Goal: Information Seeking & Learning: Get advice/opinions

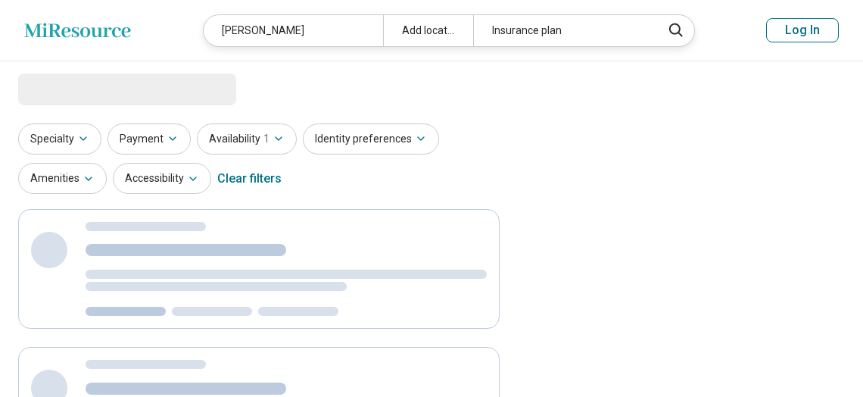
select select "***"
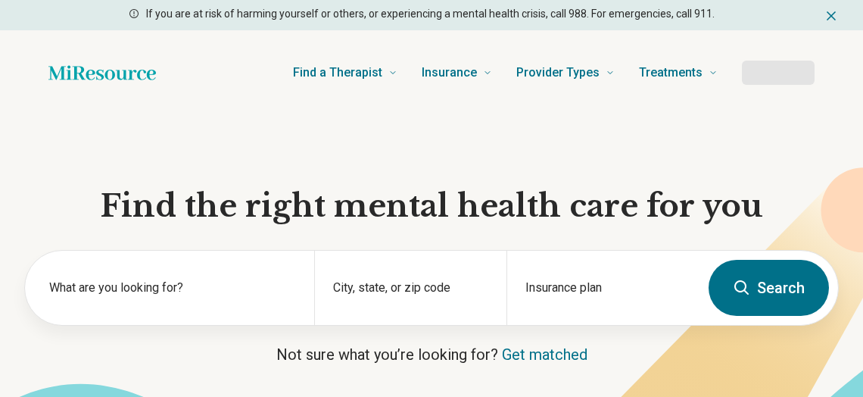
scroll to position [96, 0]
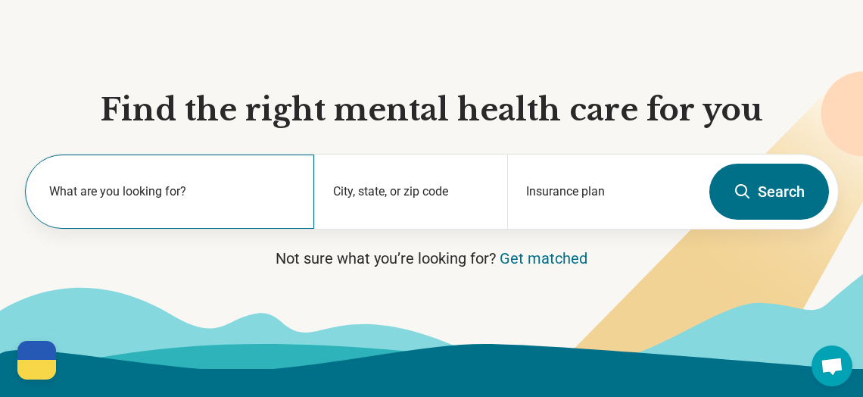
click at [176, 192] on label "What are you looking for?" at bounding box center [172, 192] width 247 height 18
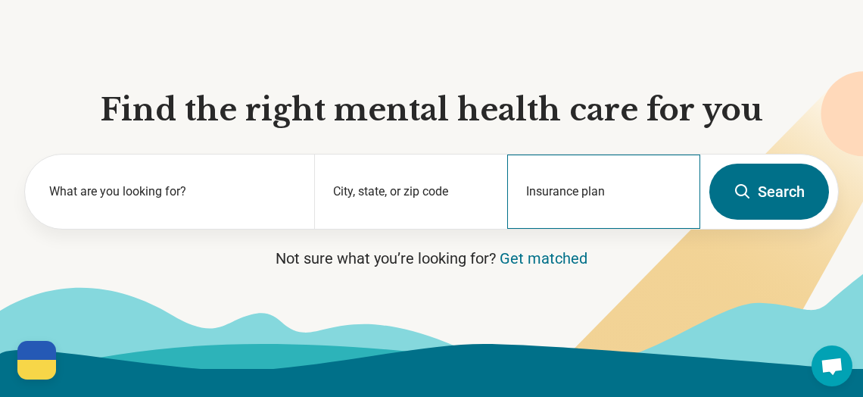
click at [585, 188] on div "Insurance plan" at bounding box center [603, 192] width 193 height 74
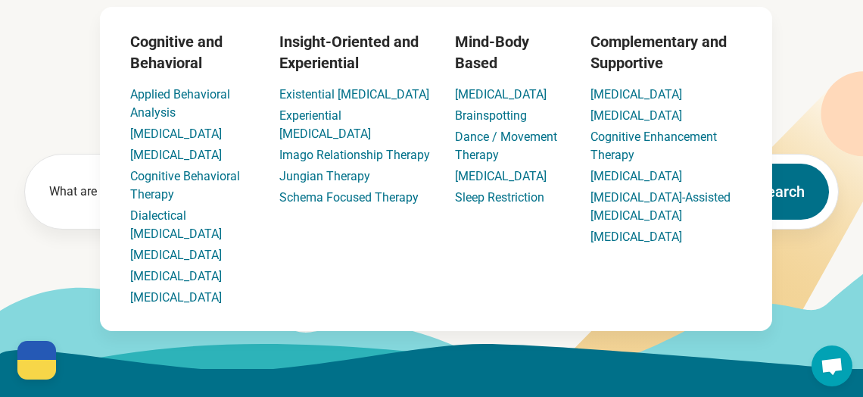
click at [86, 73] on section "Find the right mental health care for you What are you looking for? City, state…" at bounding box center [431, 194] width 863 height 350
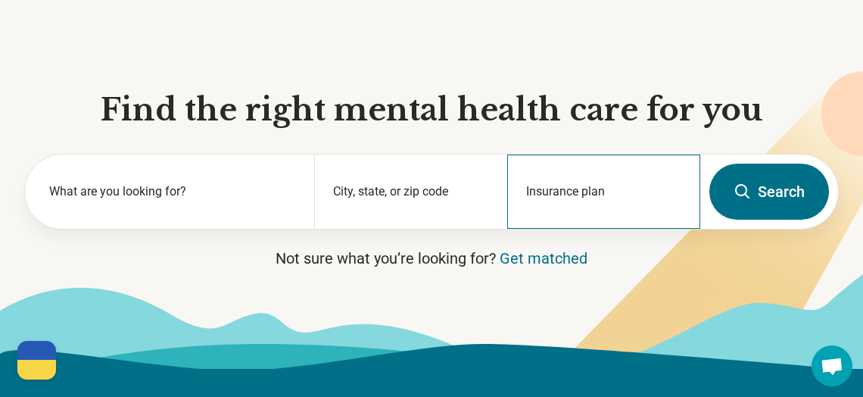
click at [591, 174] on div "Insurance plan" at bounding box center [603, 192] width 193 height 74
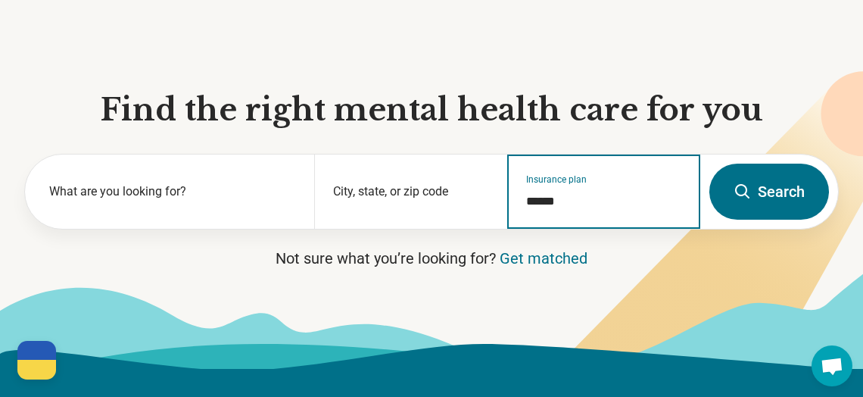
drag, startPoint x: 564, startPoint y: 206, endPoint x: 541, endPoint y: 205, distance: 23.5
click at [563, 206] on input "*****" at bounding box center [604, 201] width 156 height 18
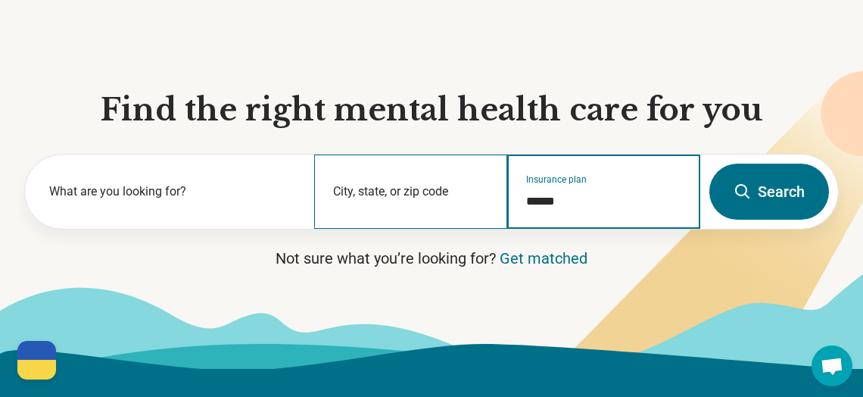
type input "*****"
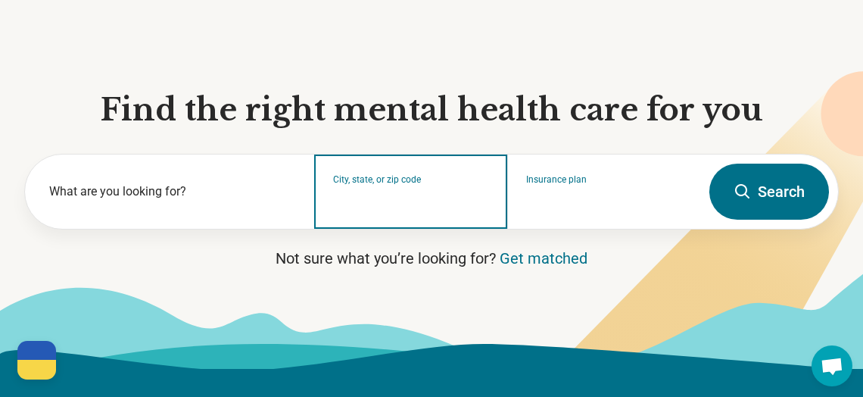
click at [356, 195] on input "City, state, or zip code" at bounding box center [411, 201] width 156 height 18
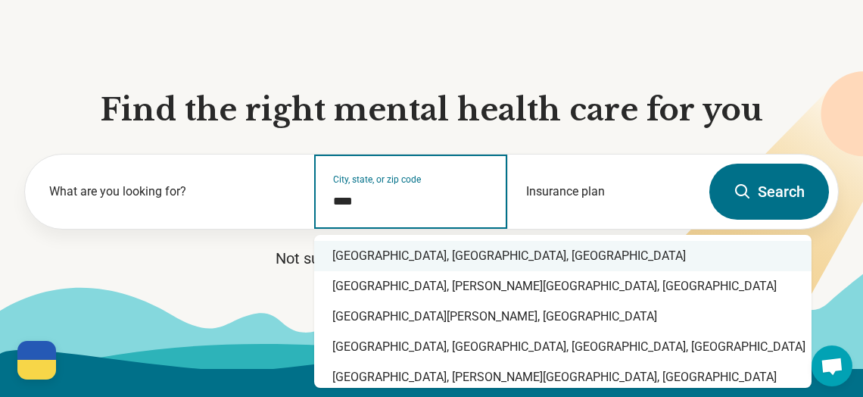
drag, startPoint x: 359, startPoint y: 261, endPoint x: 345, endPoint y: 257, distance: 15.1
click at [357, 261] on div "Duke University, Durham, NC" at bounding box center [563, 256] width 498 height 30
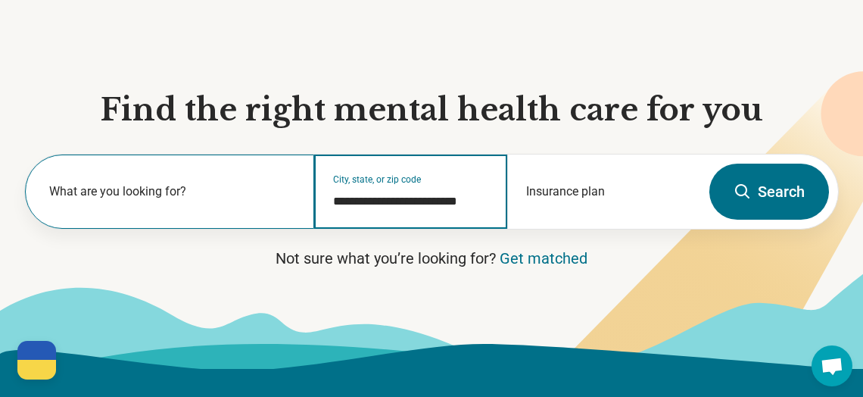
type input "**********"
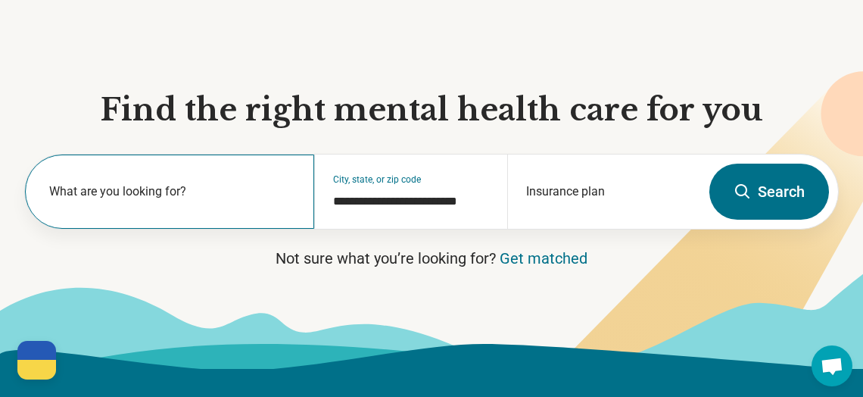
click at [245, 200] on label "What are you looking for?" at bounding box center [172, 192] width 247 height 18
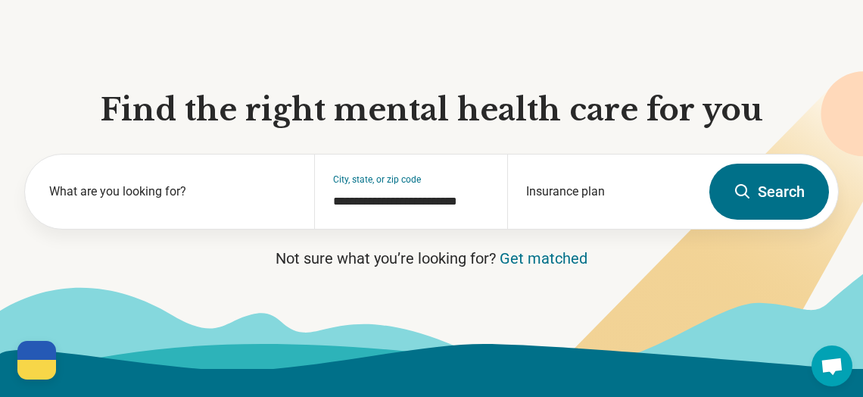
click at [757, 192] on button "Search" at bounding box center [770, 192] width 120 height 56
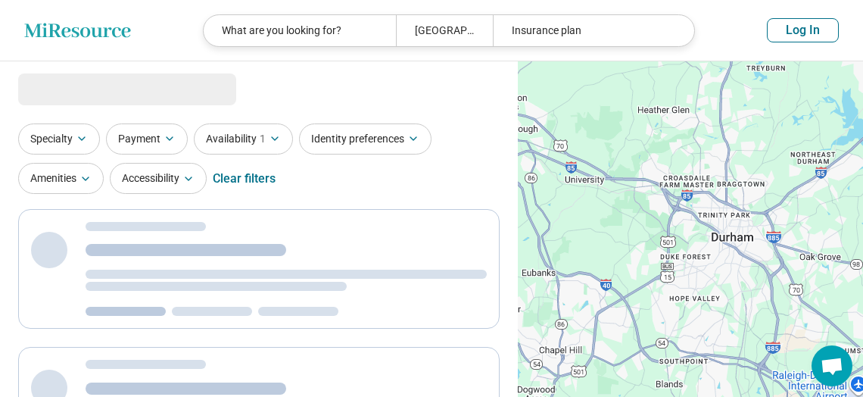
select select "***"
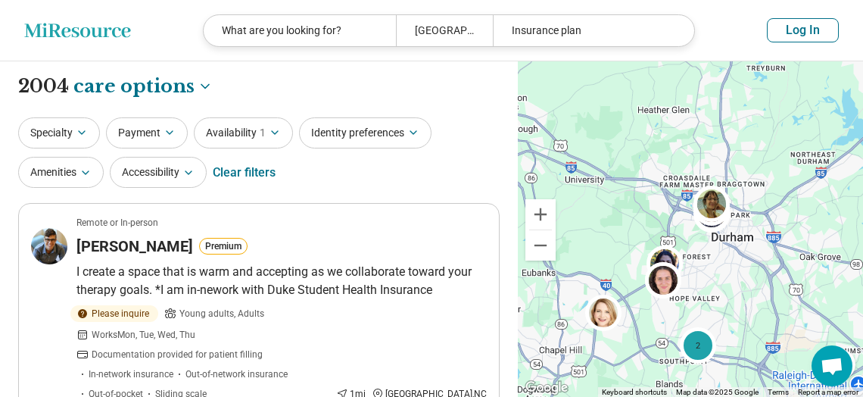
click at [808, 34] on button "Log In" at bounding box center [803, 30] width 72 height 24
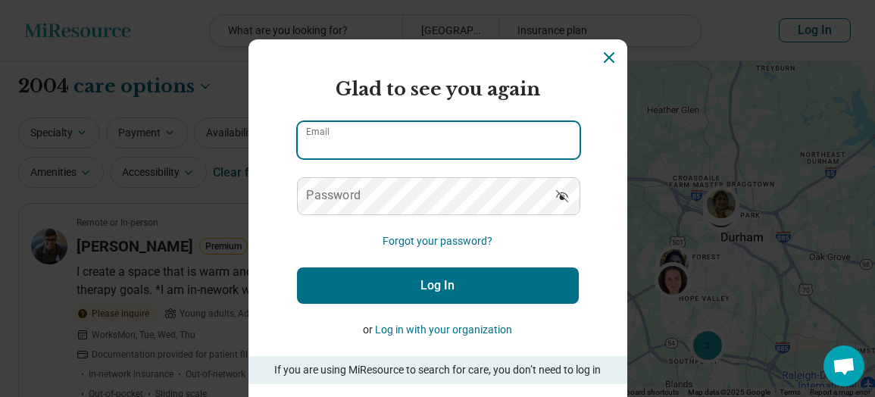
click at [346, 144] on input "Email" at bounding box center [439, 140] width 282 height 36
type input "**********"
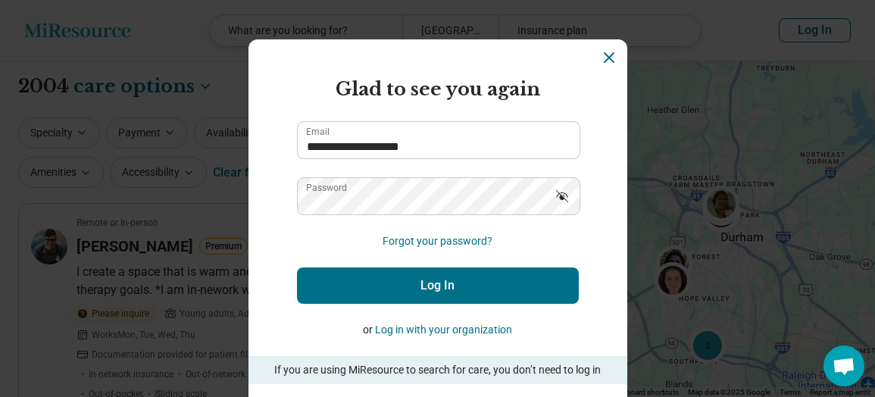
click at [470, 285] on button "Log In" at bounding box center [438, 285] width 282 height 36
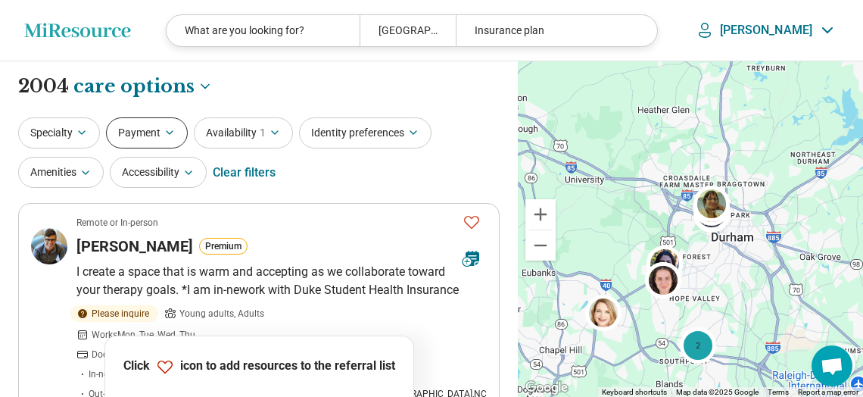
click at [145, 132] on button "Payment" at bounding box center [147, 132] width 82 height 31
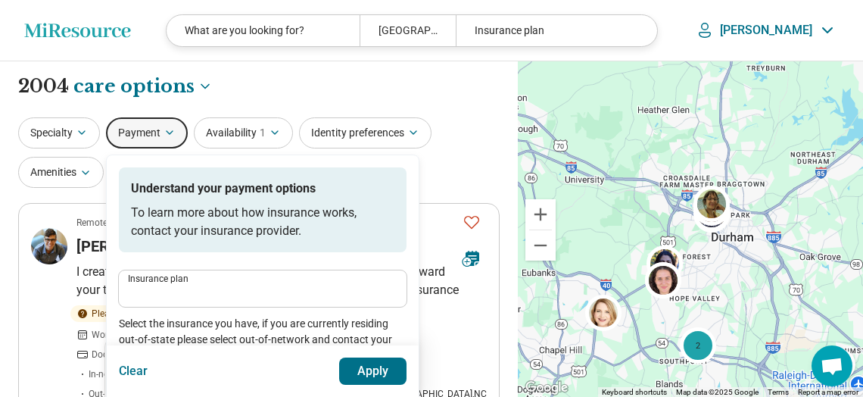
drag, startPoint x: 166, startPoint y: 151, endPoint x: 166, endPoint y: 133, distance: 18.2
click at [166, 147] on div "Specialty Payment Understand your payment options To learn more about how insur…" at bounding box center [259, 153] width 482 height 73
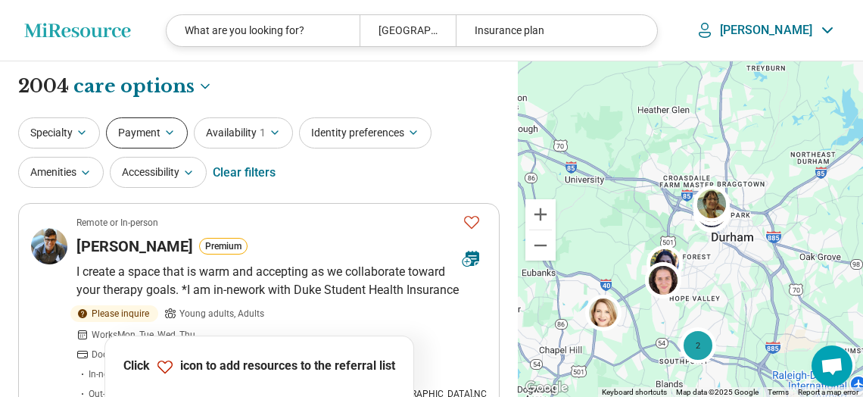
click at [166, 133] on icon "button" at bounding box center [170, 132] width 12 height 12
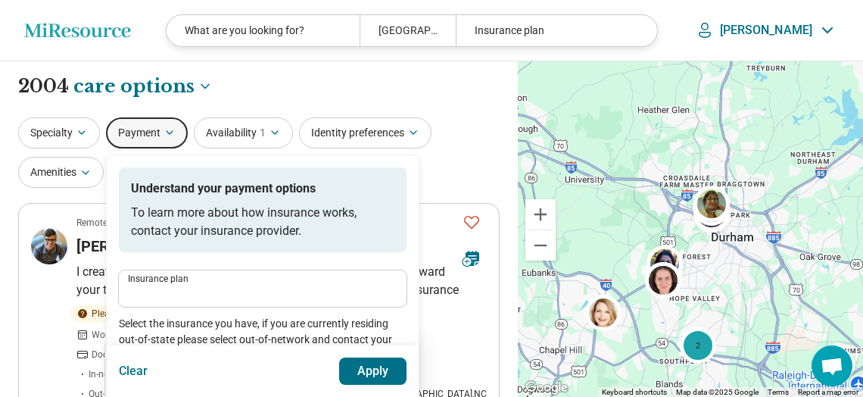
click at [172, 278] on label "Insurance plan" at bounding box center [263, 278] width 270 height 9
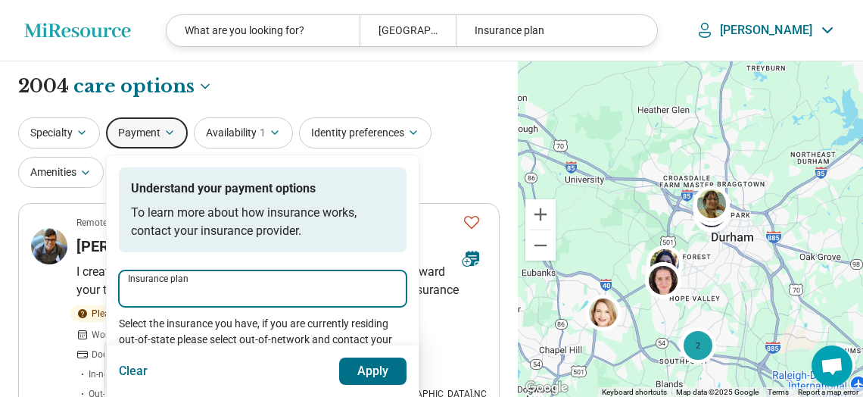
click at [172, 284] on input "Insurance plan" at bounding box center [263, 293] width 270 height 18
click at [158, 334] on div "DSHIP" at bounding box center [152, 334] width 65 height 30
type input "*****"
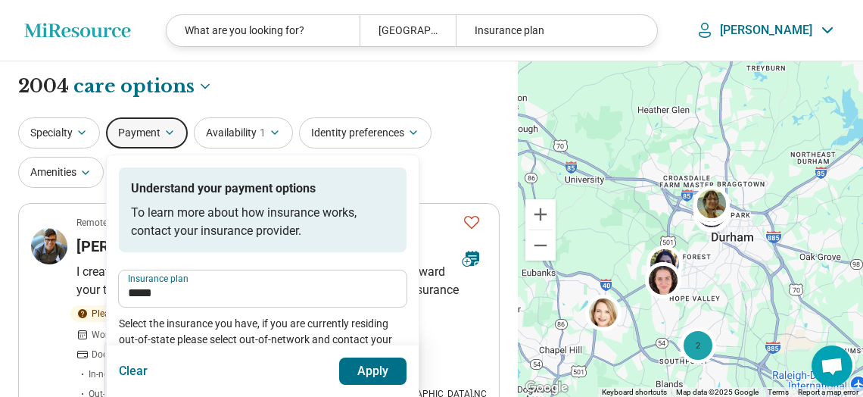
click at [387, 369] on button "Apply" at bounding box center [373, 370] width 68 height 27
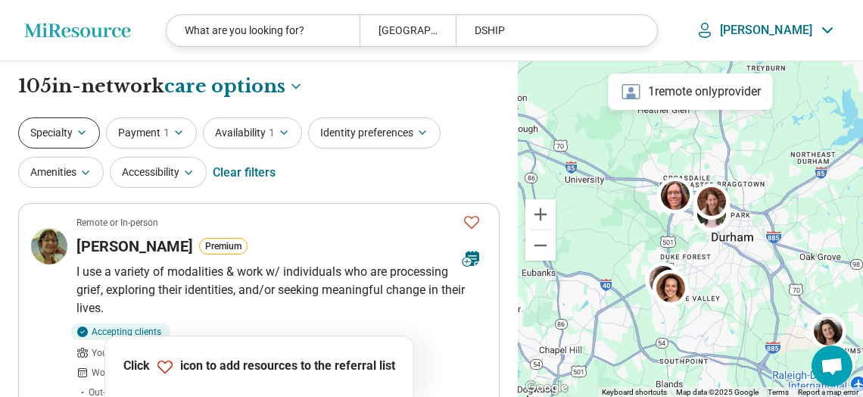
click at [76, 136] on icon "button" at bounding box center [82, 132] width 12 height 12
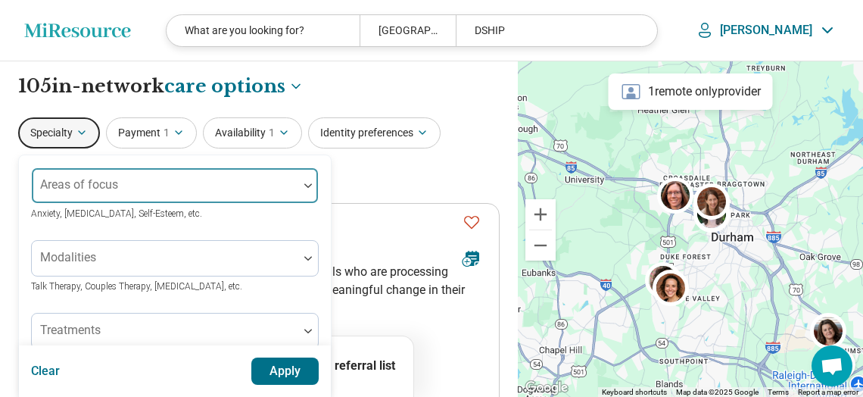
click at [80, 185] on div "Areas of focus" at bounding box center [175, 185] width 288 height 36
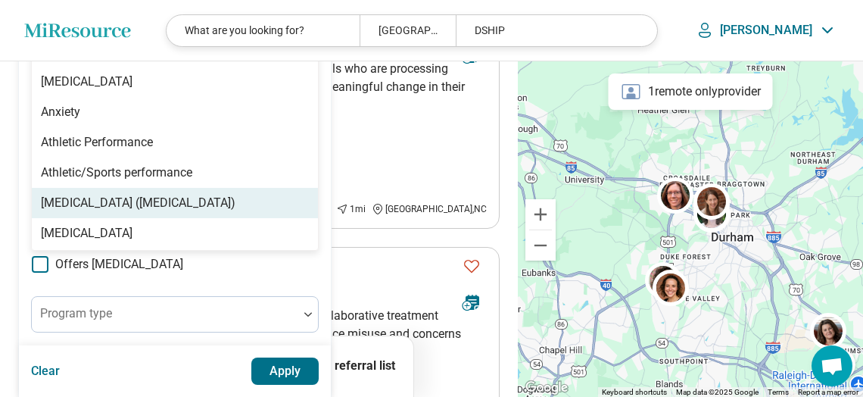
scroll to position [157, 0]
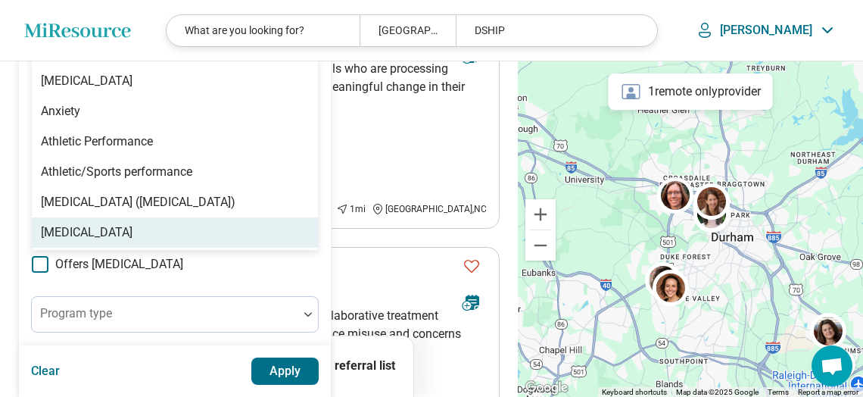
click at [76, 233] on div "Autism" at bounding box center [87, 232] width 92 height 18
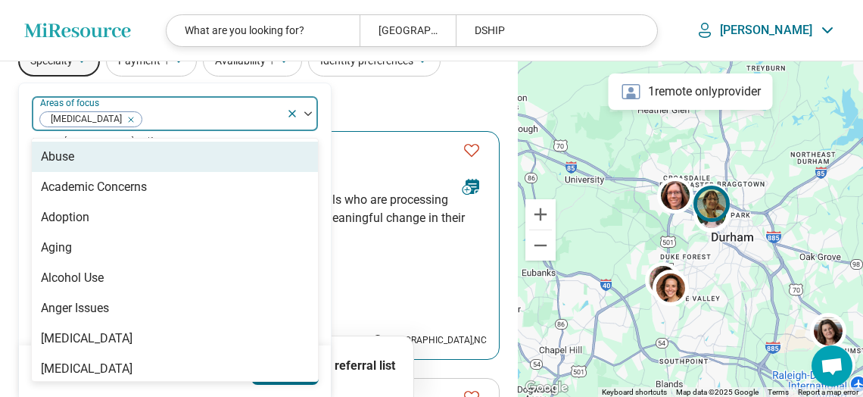
scroll to position [67, 0]
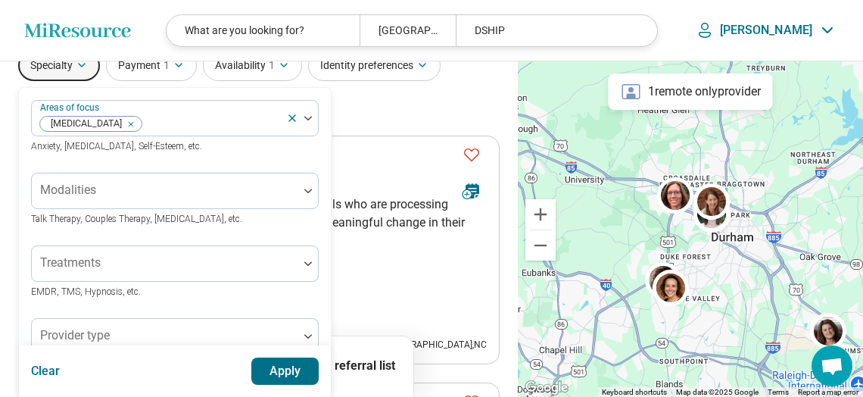
click at [334, 114] on div "Specialty Areas of focus Autism Anxiety, Depression, Self-Esteem, etc. Modaliti…" at bounding box center [259, 86] width 482 height 73
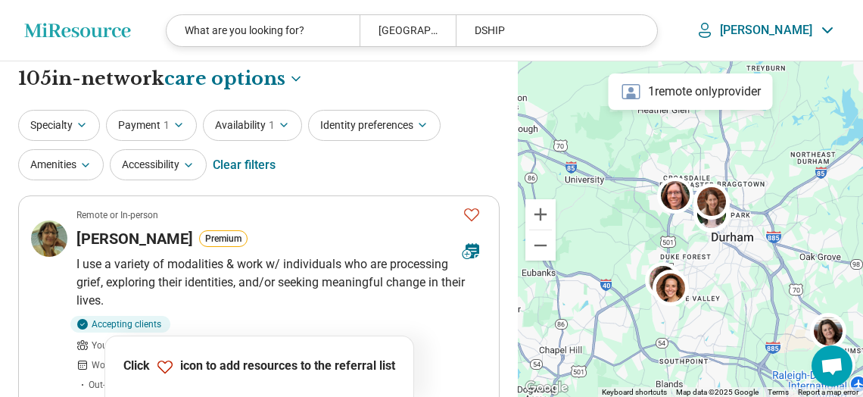
scroll to position [0, 0]
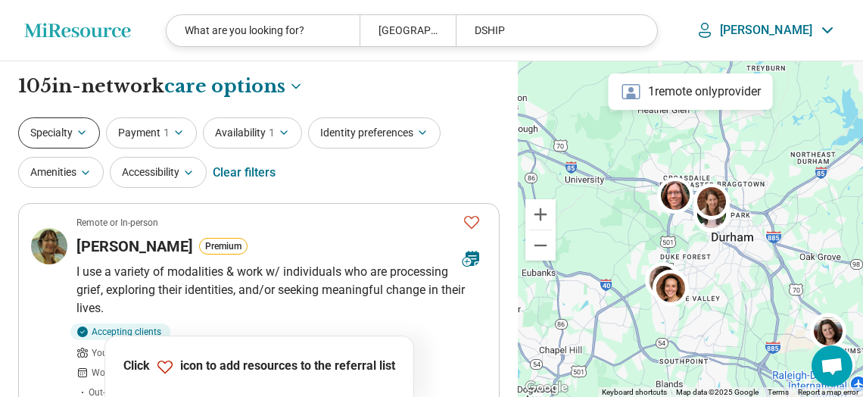
click at [70, 130] on button "Specialty" at bounding box center [59, 132] width 82 height 31
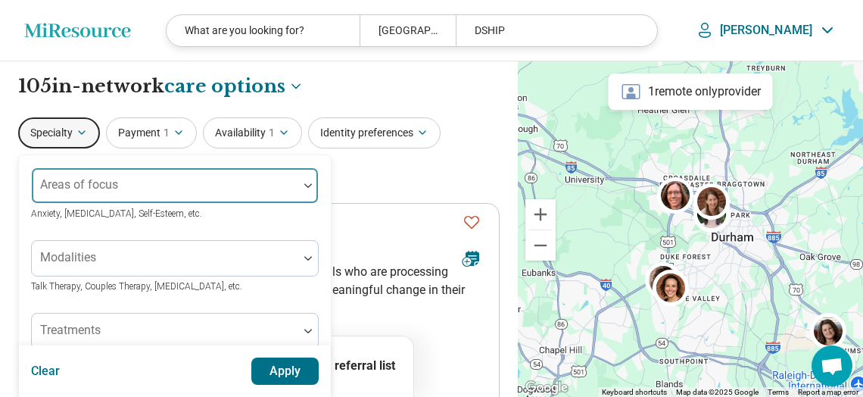
click at [83, 182] on div "Areas of focus" at bounding box center [175, 185] width 288 height 36
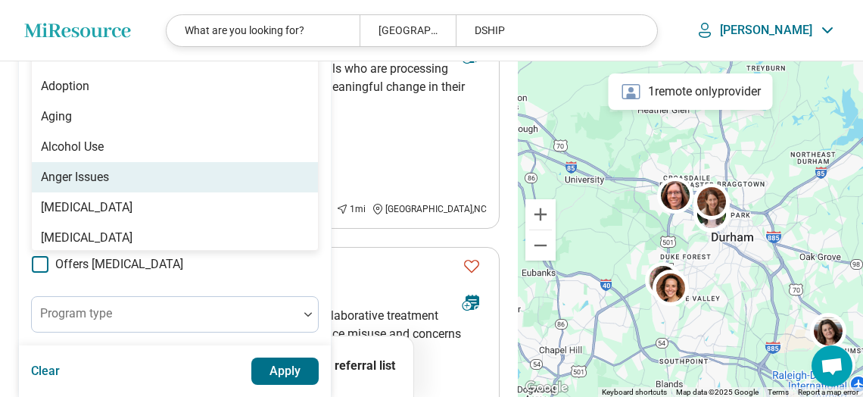
scroll to position [183, 0]
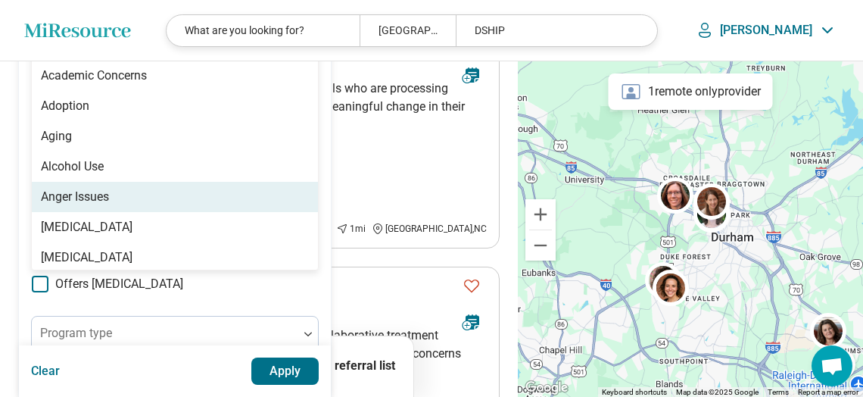
type input "**"
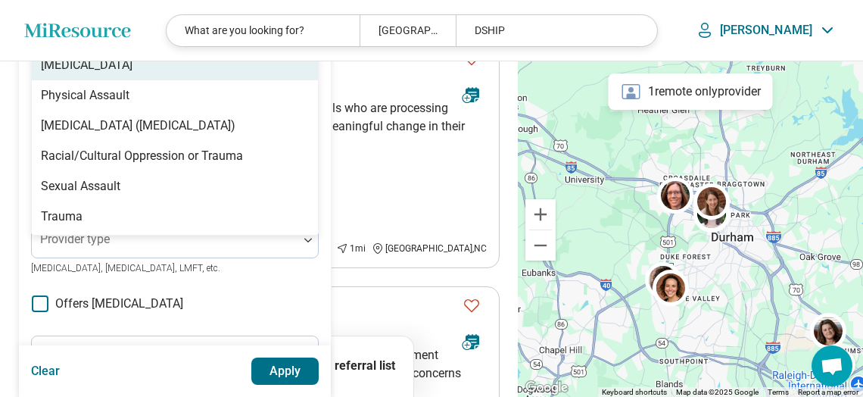
scroll to position [72, 0]
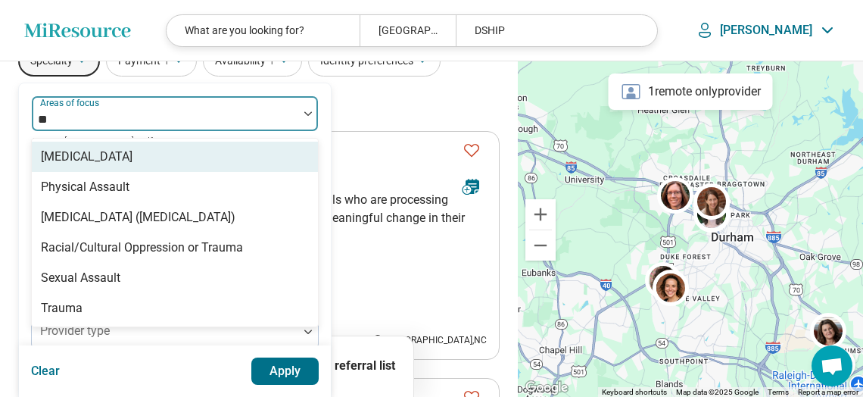
click at [169, 162] on div "Autism" at bounding box center [175, 157] width 286 height 30
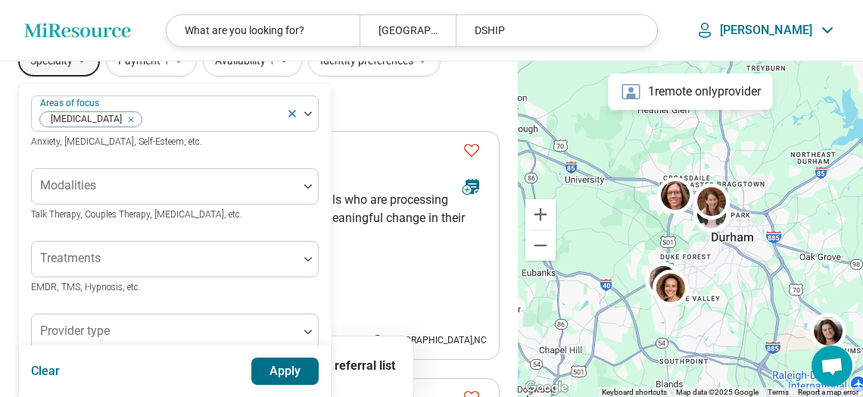
click at [432, 117] on div "Specialty Areas of focus Autism Anxiety, Depression, Self-Esteem, etc. Modaliti…" at bounding box center [259, 81] width 482 height 73
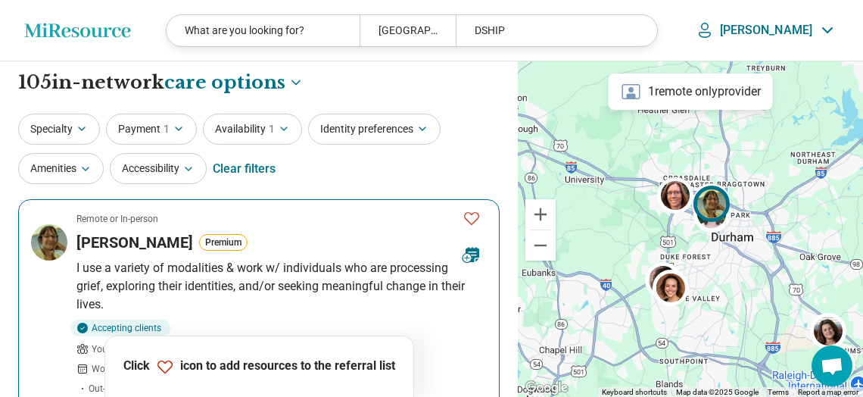
scroll to position [0, 0]
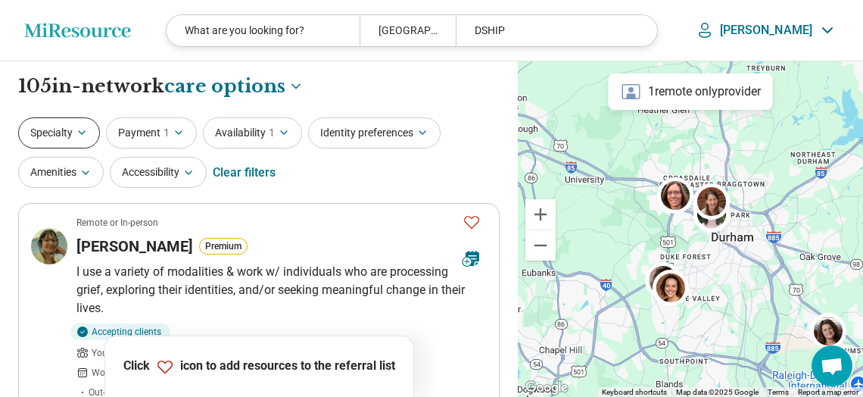
click at [88, 137] on icon "button" at bounding box center [82, 132] width 12 height 12
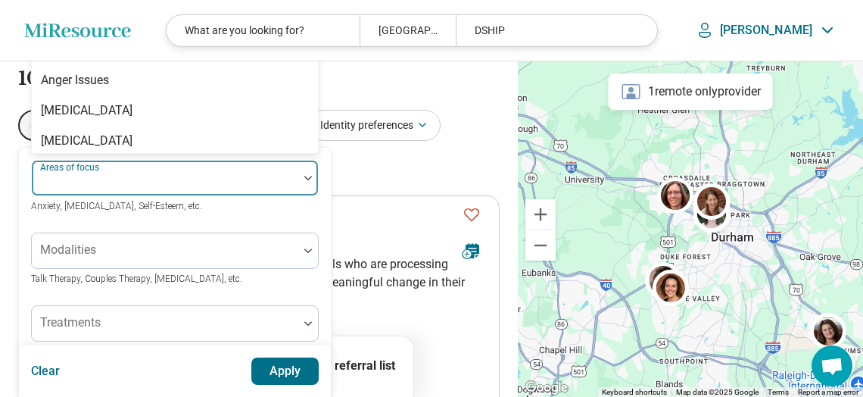
click at [134, 189] on div at bounding box center [165, 183] width 254 height 21
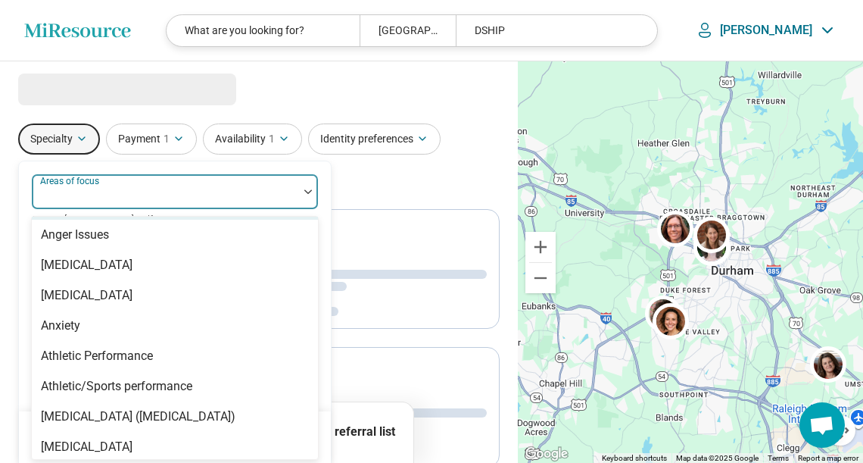
scroll to position [180, 0]
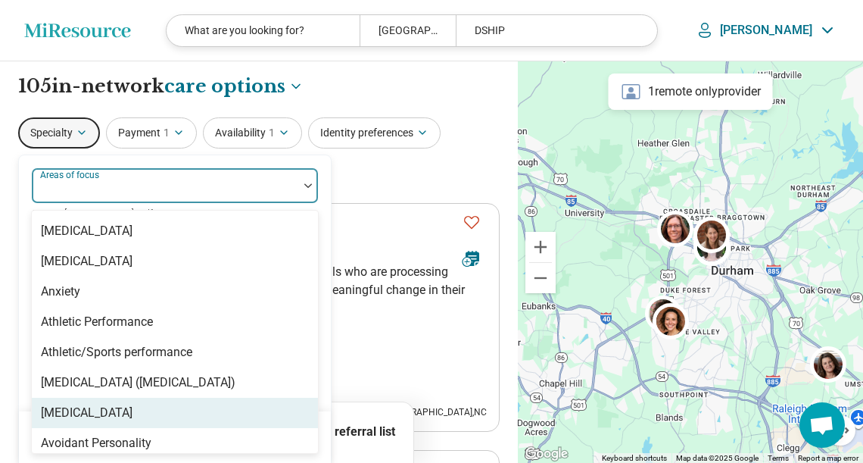
click at [104, 396] on div "Autism" at bounding box center [175, 413] width 286 height 30
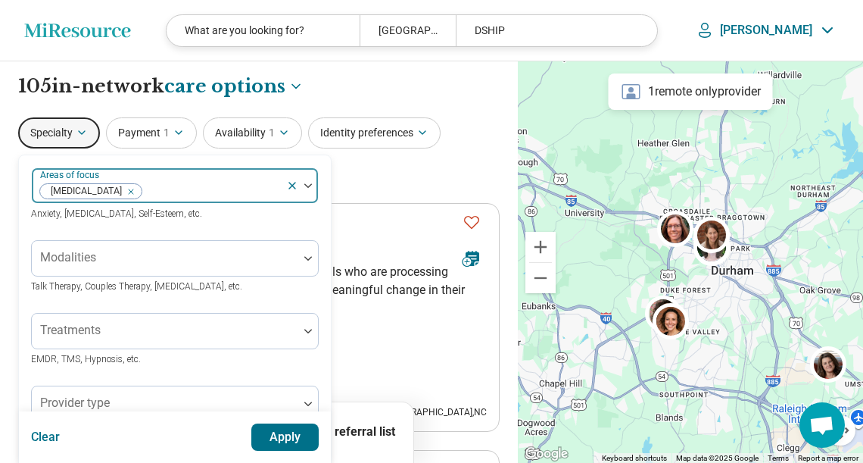
click at [192, 190] on div at bounding box center [211, 191] width 137 height 21
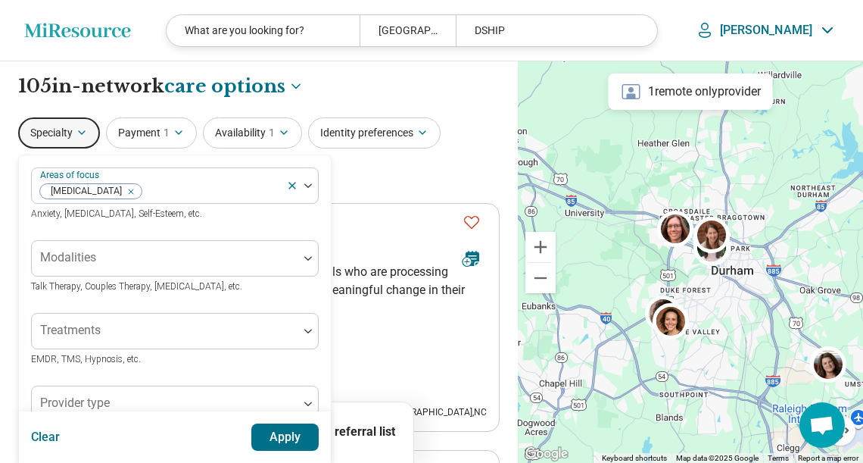
click at [283, 396] on button "Apply" at bounding box center [285, 436] width 68 height 27
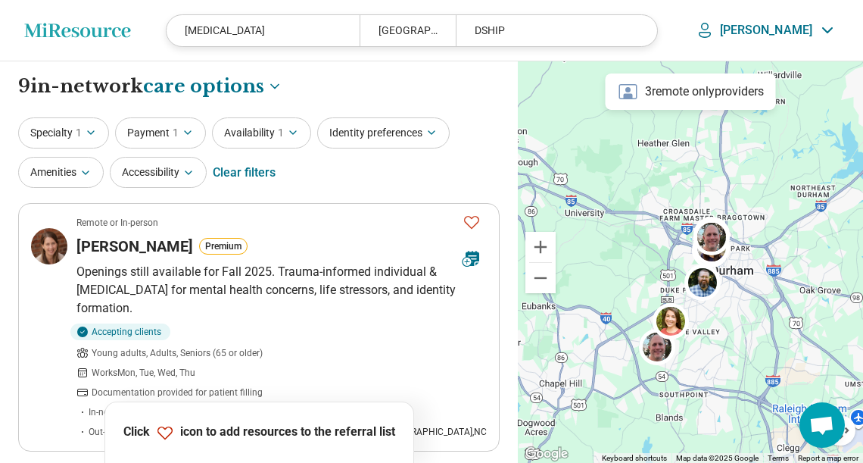
scroll to position [96, 0]
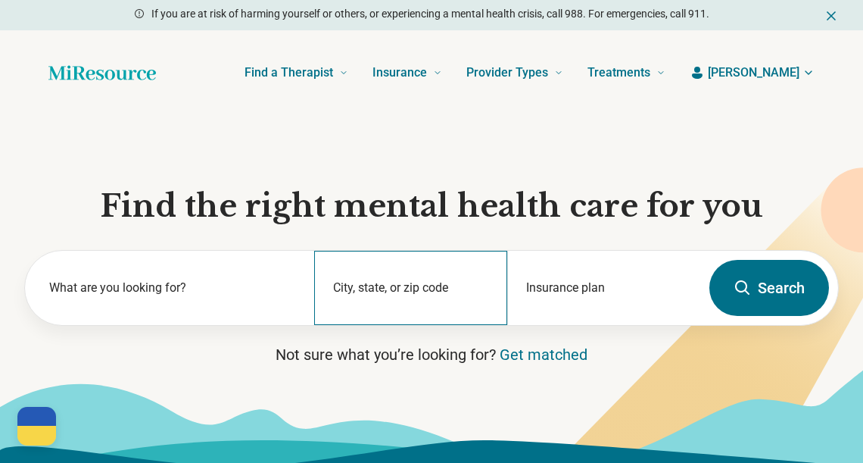
click at [378, 275] on div "City, state, or zip code" at bounding box center [410, 288] width 193 height 74
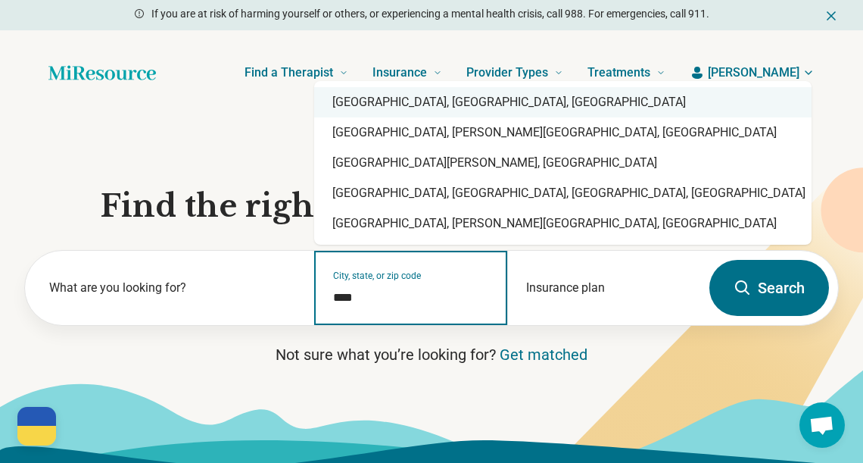
click at [444, 102] on div "Duke University, Durham, NC" at bounding box center [563, 102] width 498 height 30
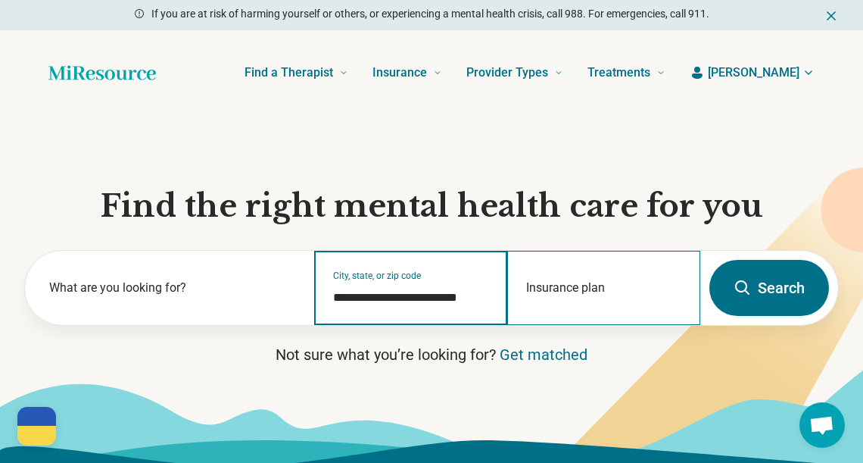
type input "**********"
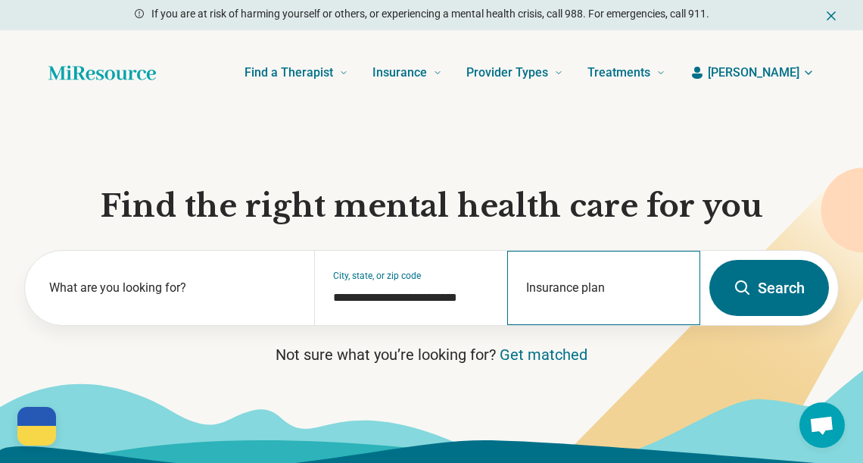
click at [575, 288] on div "Insurance plan" at bounding box center [603, 288] width 193 height 74
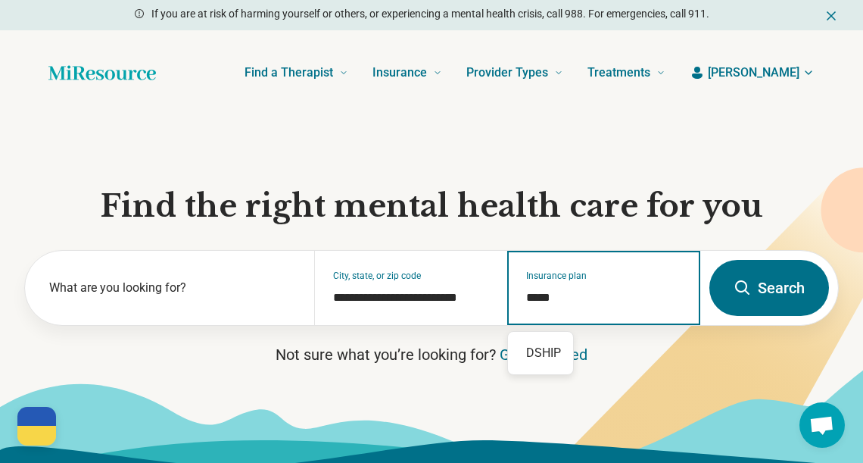
type input "*****"
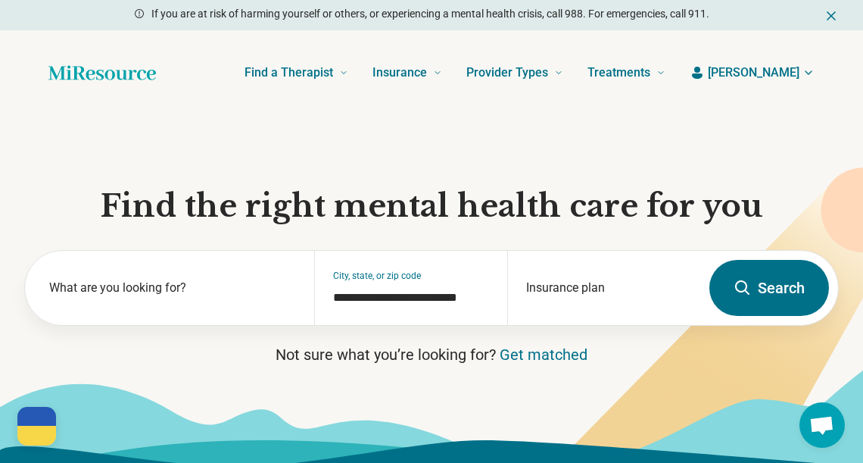
click at [754, 286] on button "Search" at bounding box center [770, 288] width 120 height 56
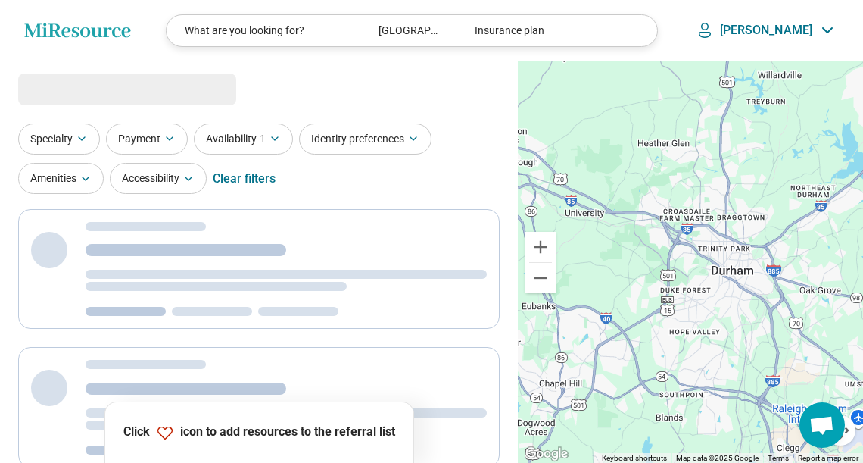
select select "***"
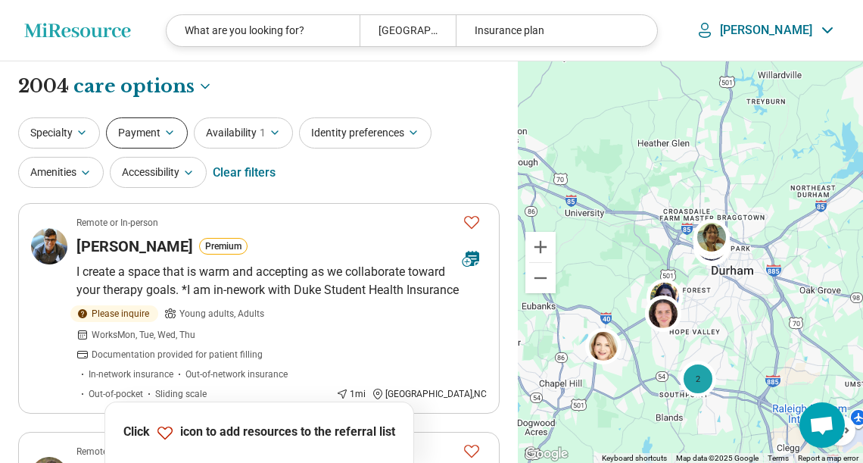
click at [164, 136] on icon "button" at bounding box center [170, 132] width 12 height 12
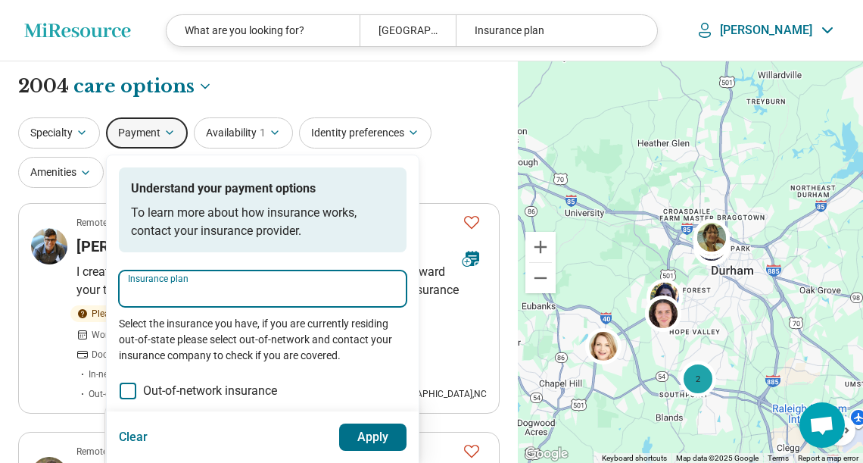
click at [180, 289] on input "Insurance plan" at bounding box center [263, 293] width 270 height 18
click at [162, 328] on div "DSHIP" at bounding box center [152, 334] width 65 height 30
type input "*****"
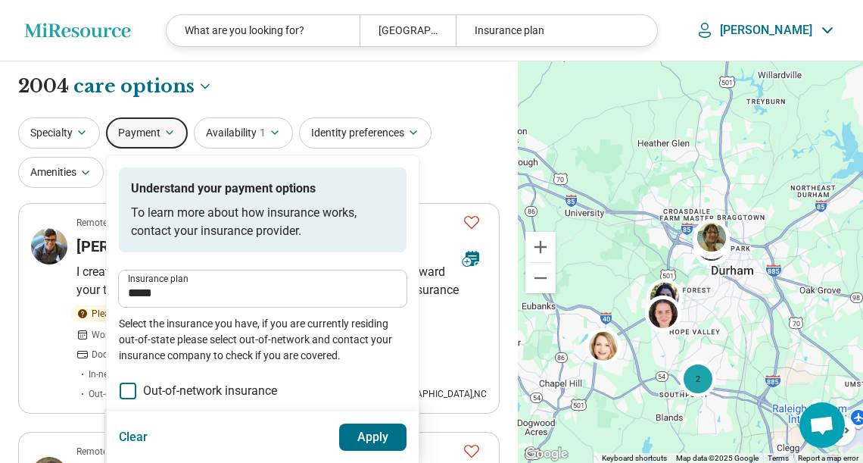
click at [366, 437] on button "Apply" at bounding box center [373, 436] width 68 height 27
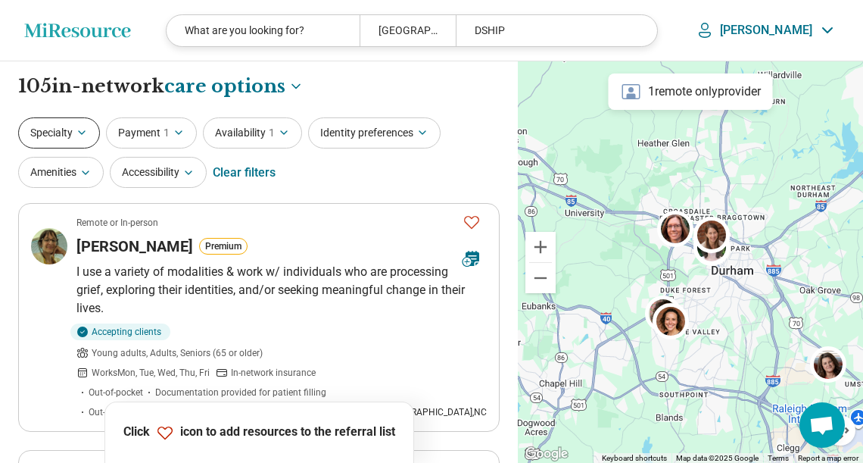
click at [75, 129] on button "Specialty" at bounding box center [59, 132] width 82 height 31
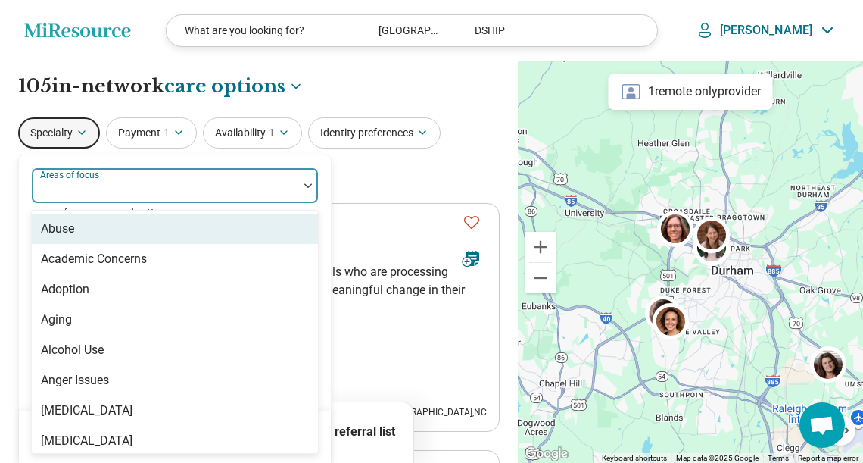
click at [89, 184] on div "Areas of focus" at bounding box center [175, 185] width 288 height 36
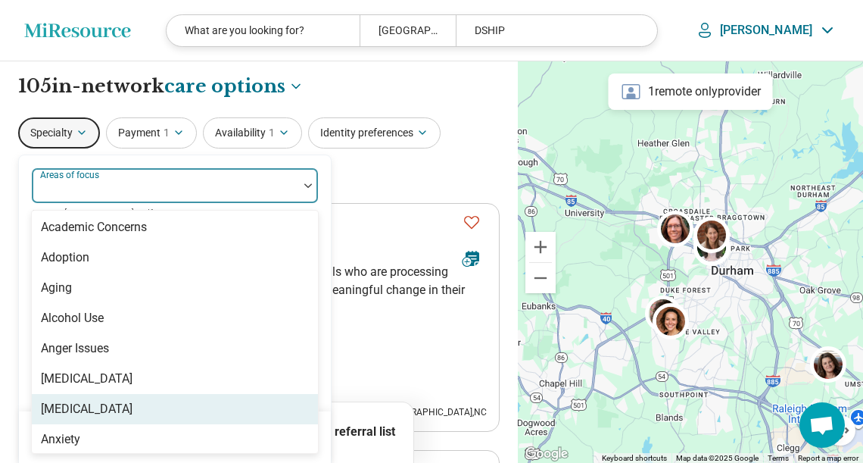
scroll to position [48, 0]
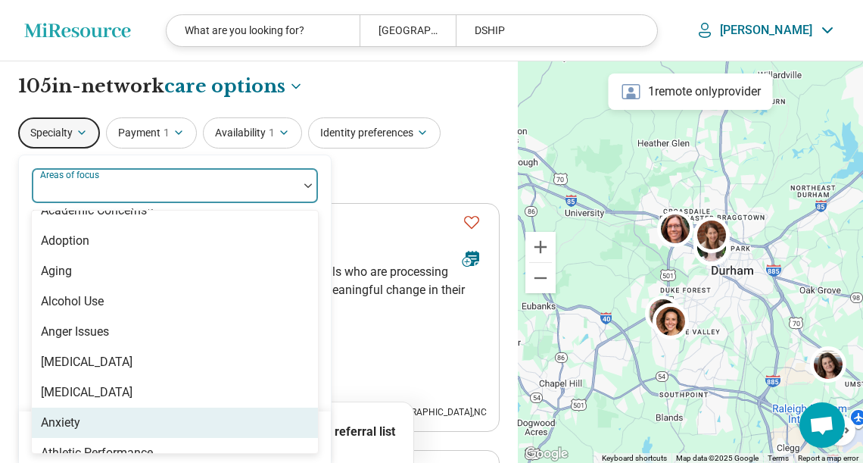
click at [81, 418] on div "Anxiety" at bounding box center [175, 422] width 286 height 30
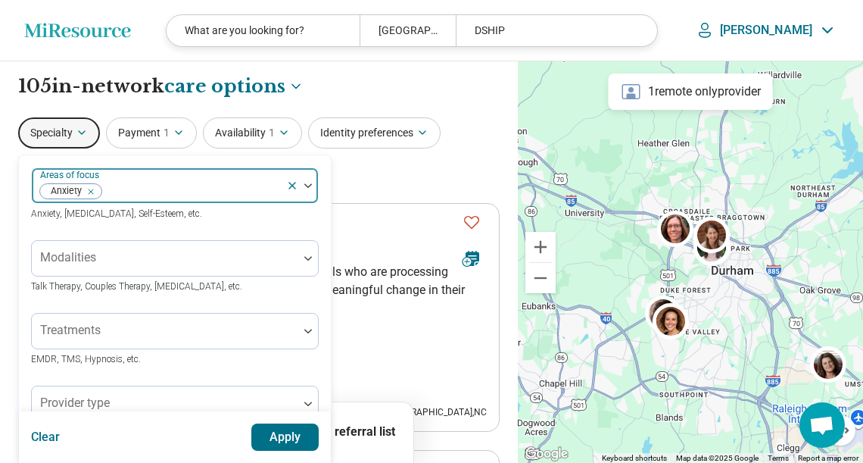
click at [253, 177] on div "Anxiety" at bounding box center [159, 185] width 254 height 33
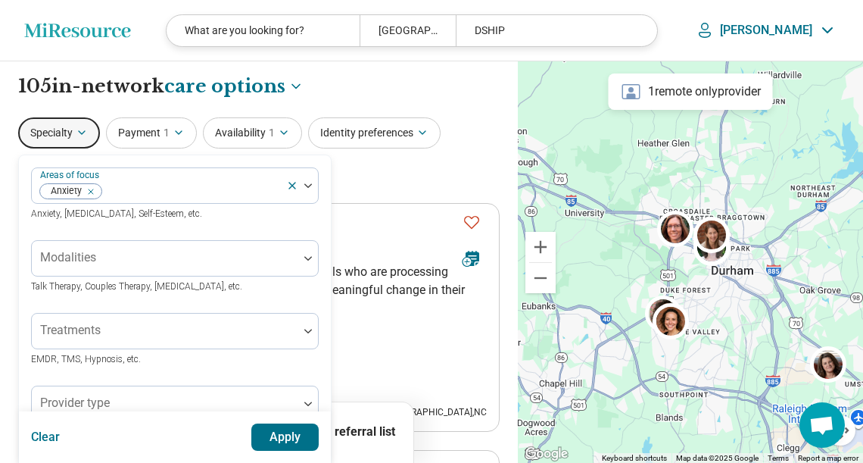
click at [298, 438] on button "Apply" at bounding box center [285, 436] width 68 height 27
